Goal: Task Accomplishment & Management: Complete application form

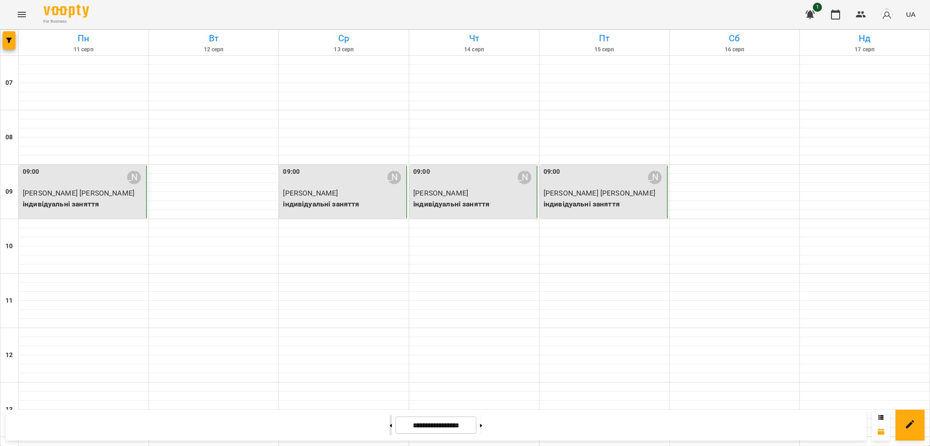
click at [390, 427] on button at bounding box center [391, 425] width 2 height 20
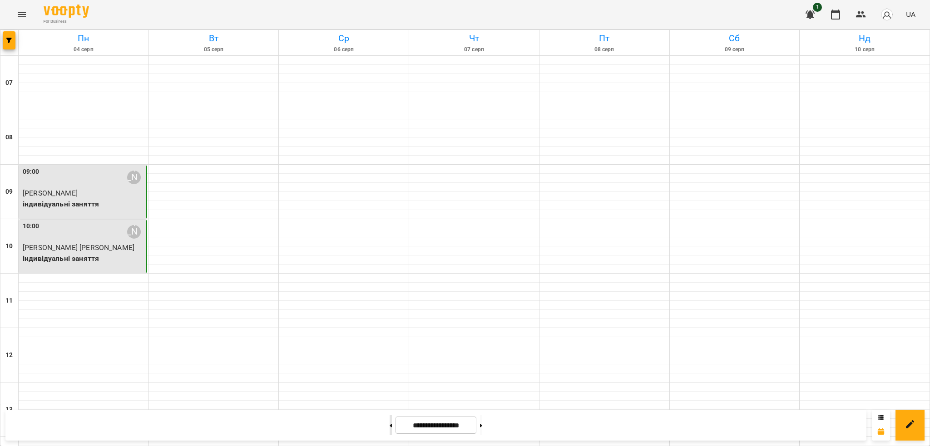
click at [390, 427] on button at bounding box center [391, 425] width 2 height 20
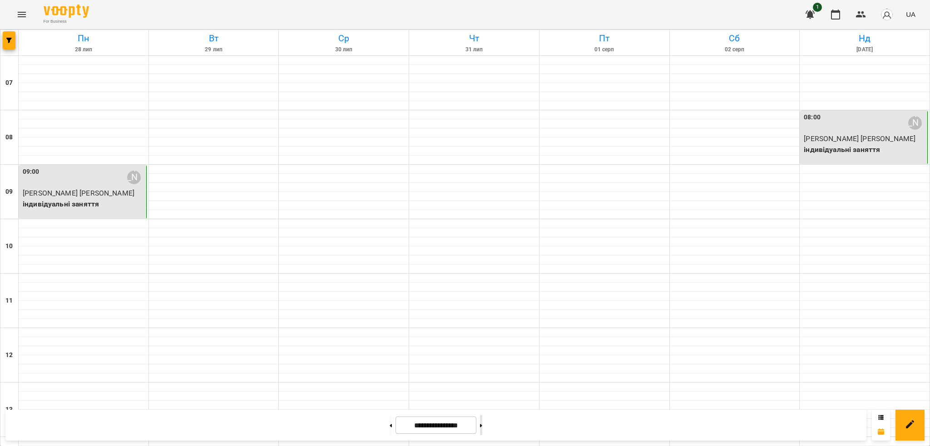
click at [482, 423] on button at bounding box center [481, 425] width 2 height 20
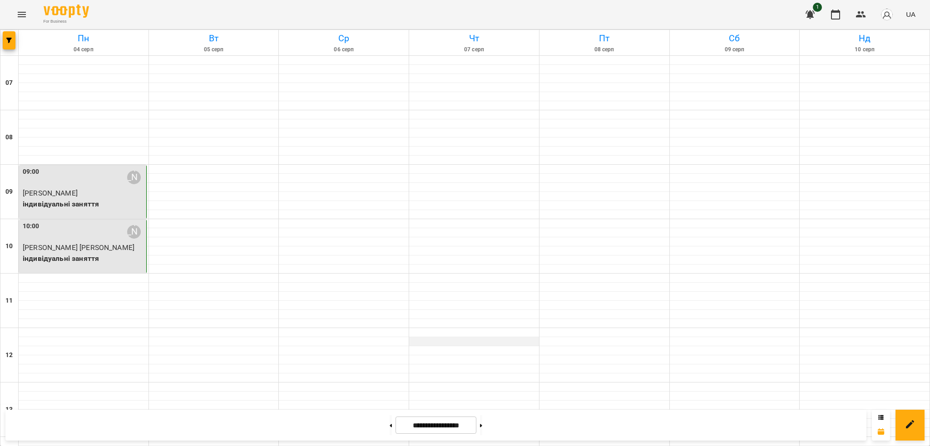
scroll to position [522, 0]
click at [486, 435] on div at bounding box center [481, 425] width 10 height 20
click at [482, 420] on button at bounding box center [481, 425] width 2 height 20
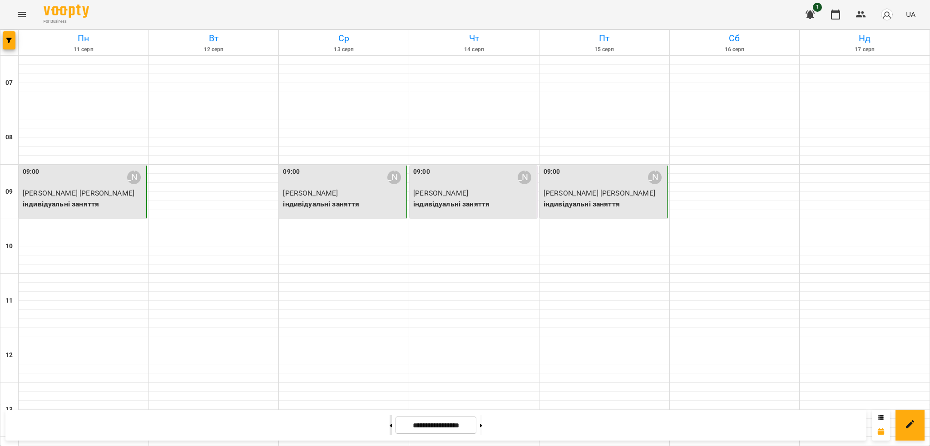
click at [390, 420] on button at bounding box center [391, 425] width 2 height 20
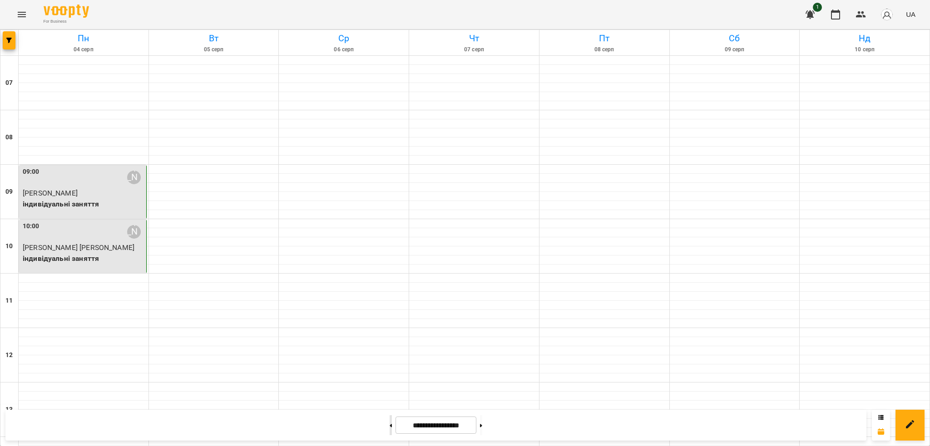
click at [390, 432] on button at bounding box center [391, 425] width 2 height 20
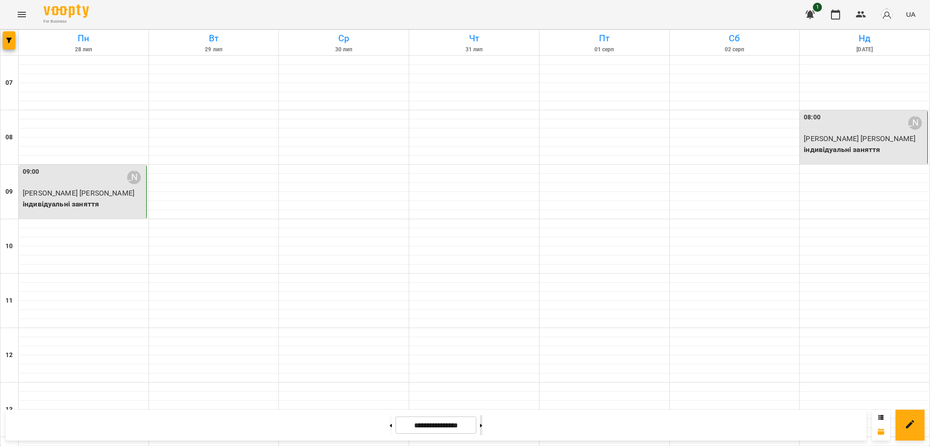
click at [482, 422] on button at bounding box center [481, 425] width 2 height 20
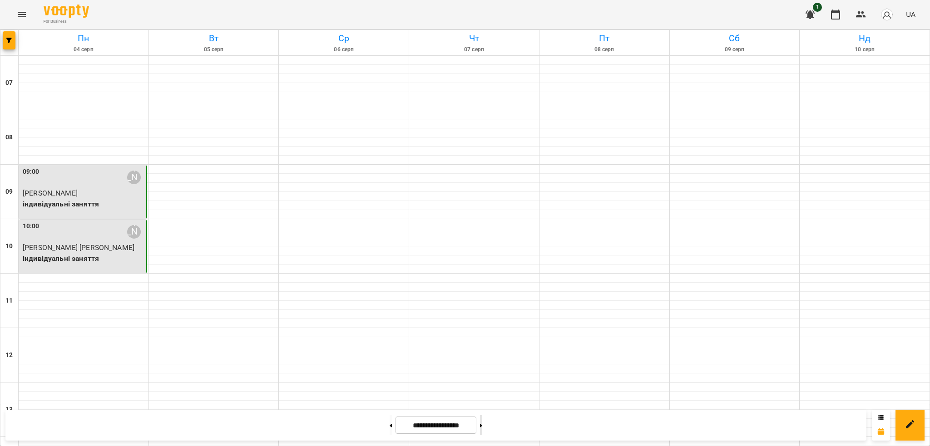
click at [482, 422] on button at bounding box center [481, 425] width 2 height 20
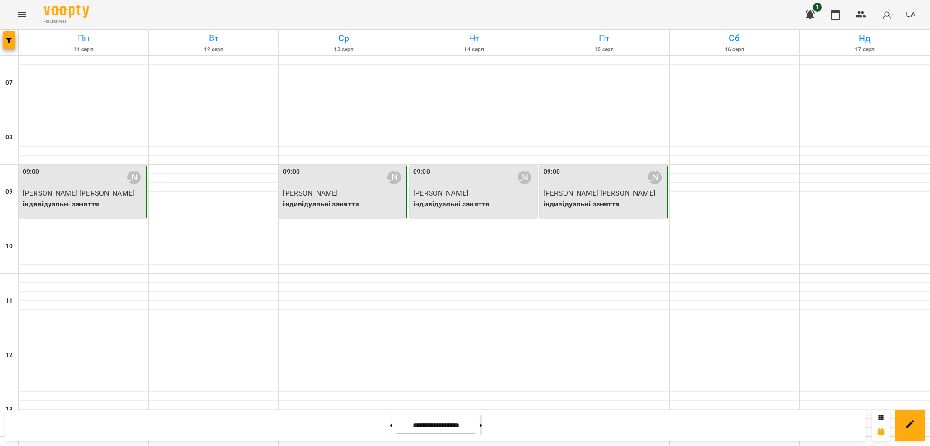
click at [482, 422] on button at bounding box center [481, 425] width 2 height 20
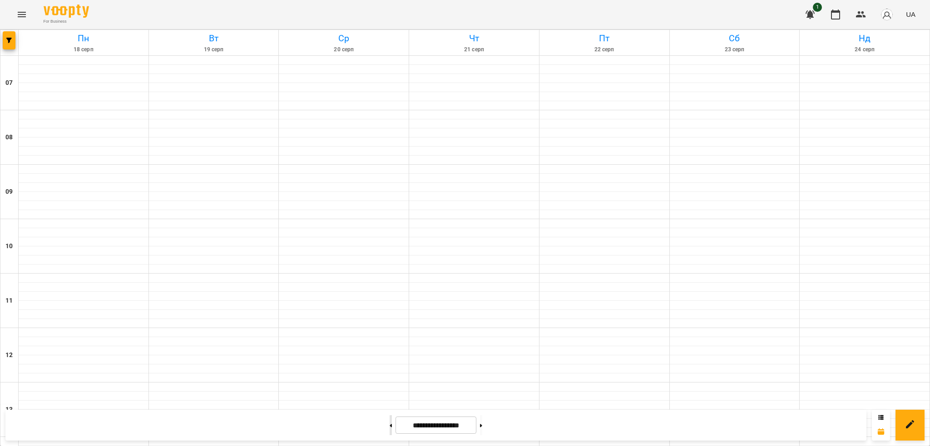
click at [390, 428] on button at bounding box center [391, 425] width 2 height 20
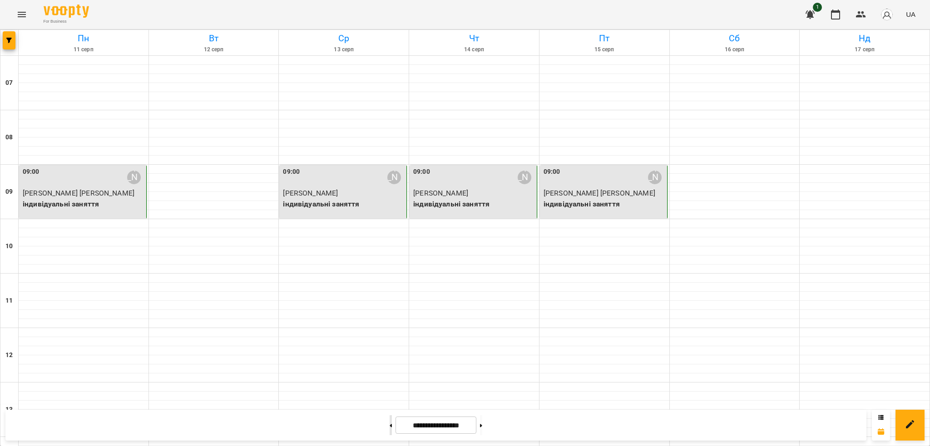
click at [390, 430] on button at bounding box center [391, 425] width 2 height 20
type input "**********"
